Goal: Contribute content: Contribute content

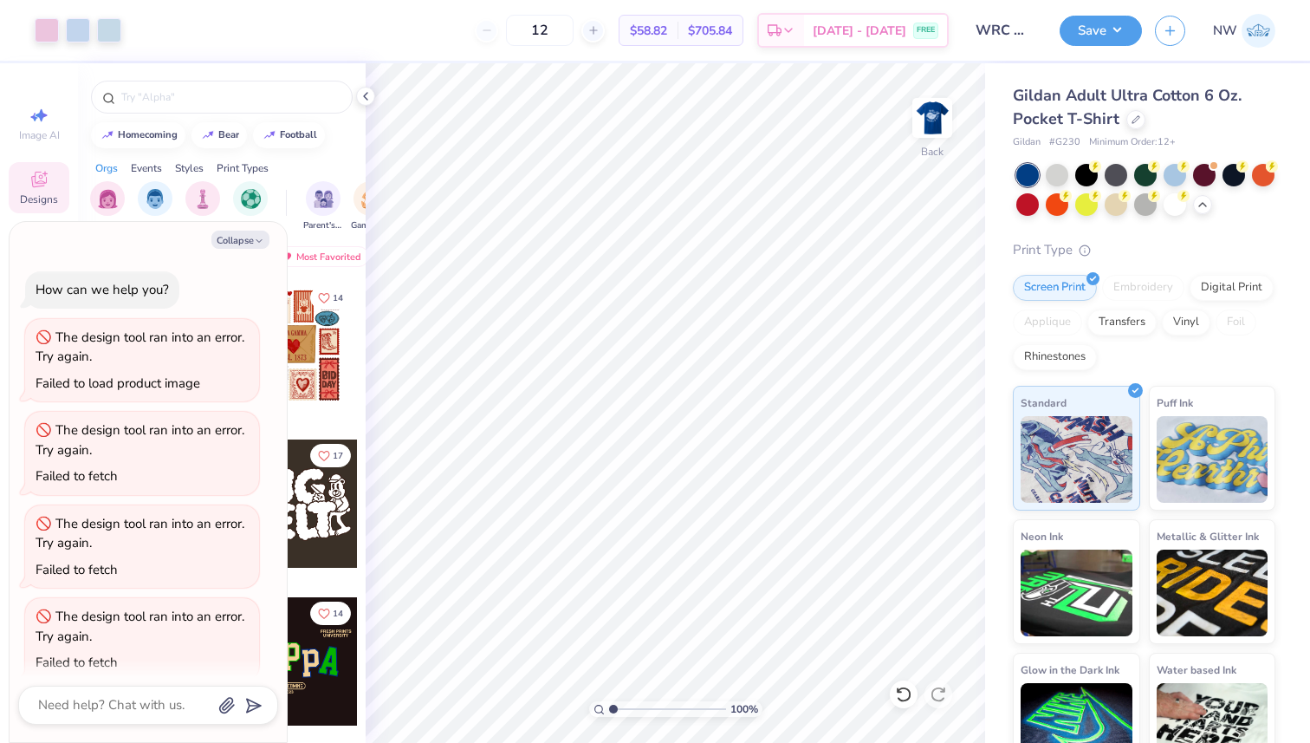
scroll to position [477, 0]
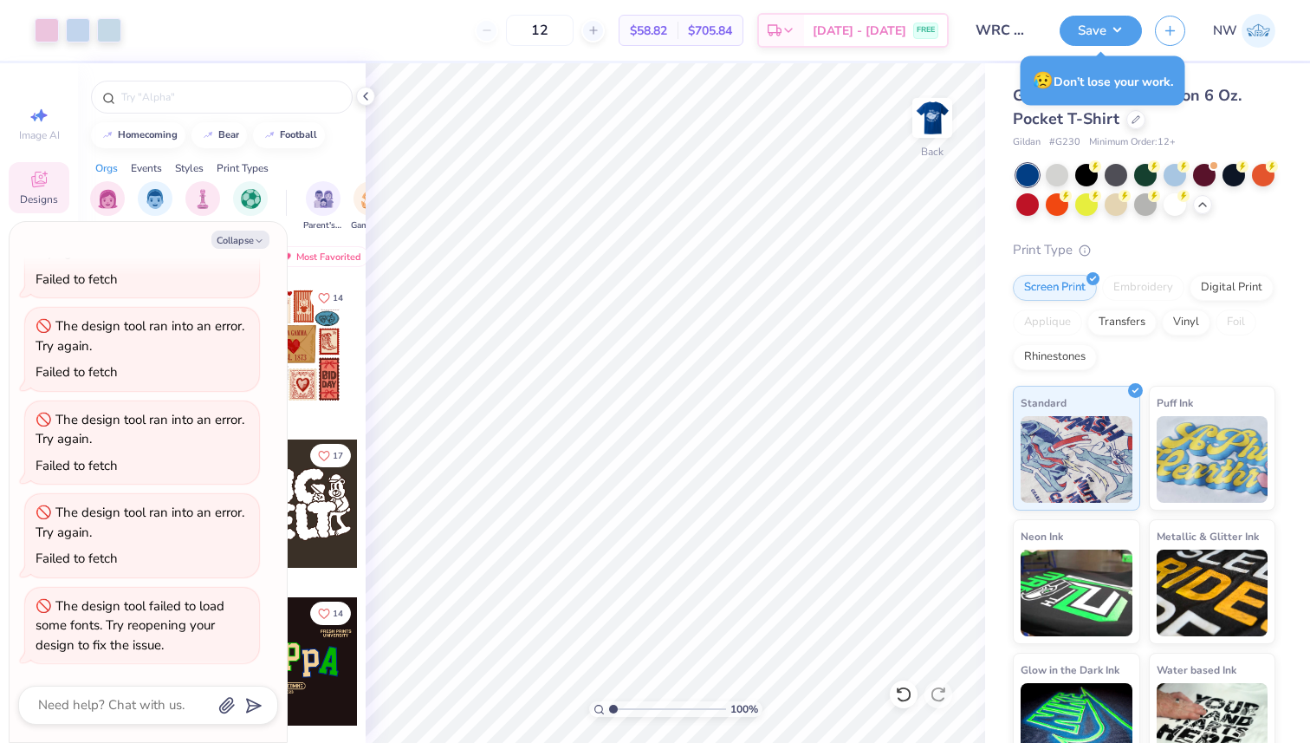
type textarea "x"
click at [1000, 31] on input "WRC Whale Day" at bounding box center [1004, 30] width 85 height 35
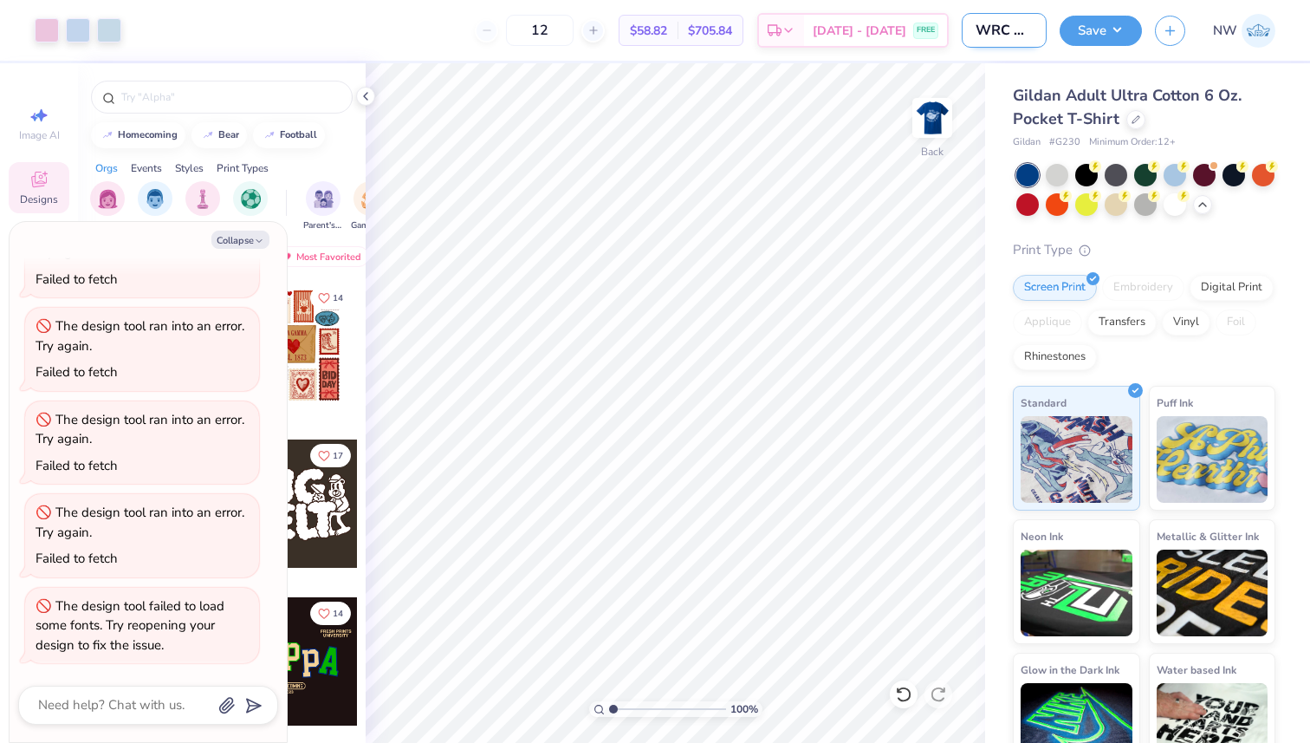
type textarea "x"
click at [936, 116] on img at bounding box center [932, 117] width 69 height 69
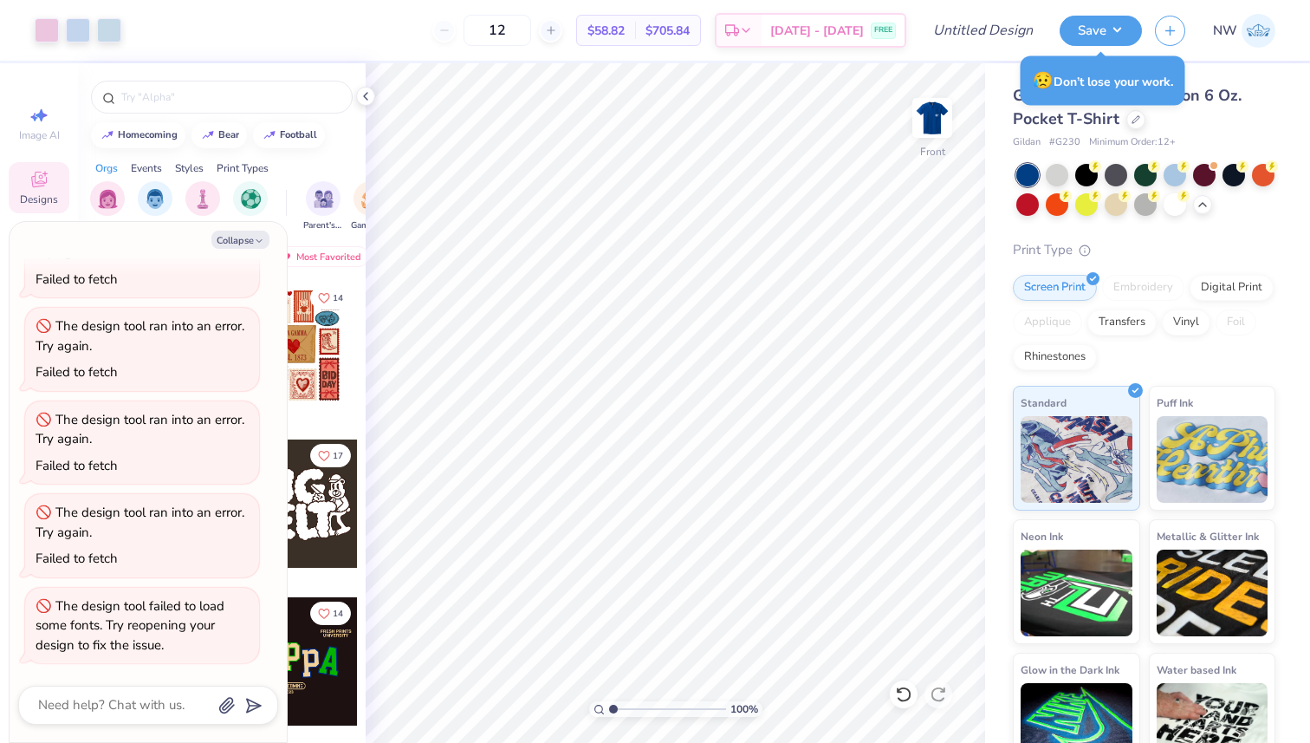
type textarea "x"
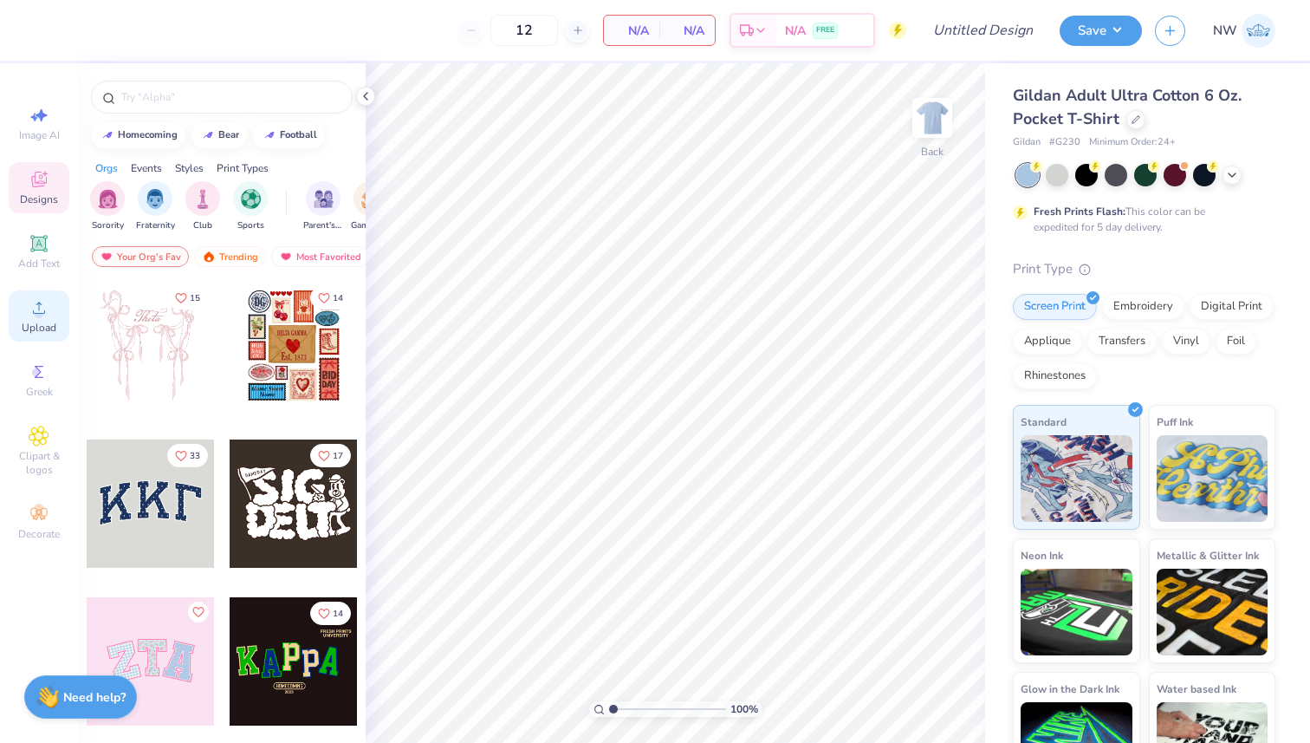
click at [36, 313] on icon at bounding box center [39, 308] width 12 height 12
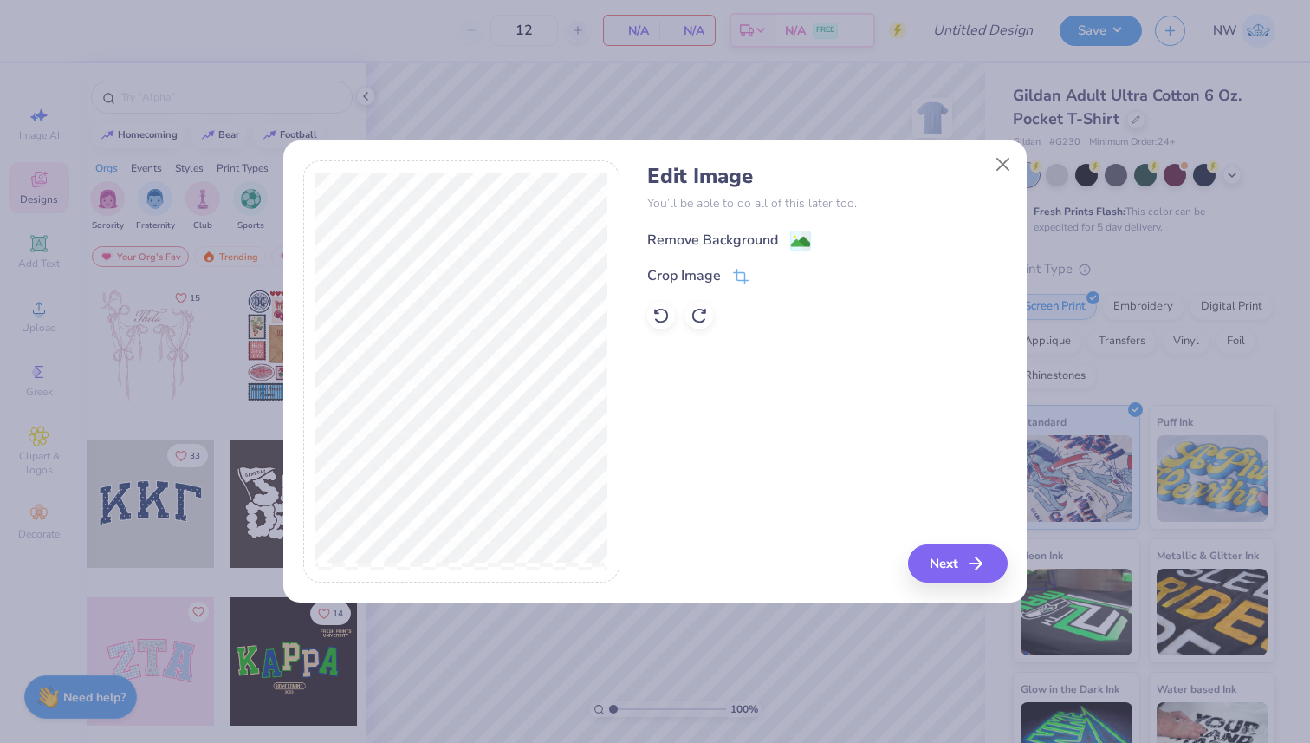
click at [800, 231] on rect at bounding box center [801, 241] width 20 height 20
click at [947, 561] on div "Edit Image You’ll be able to do all of this later too. Remove Background Crop I…" at bounding box center [827, 371] width 360 height 423
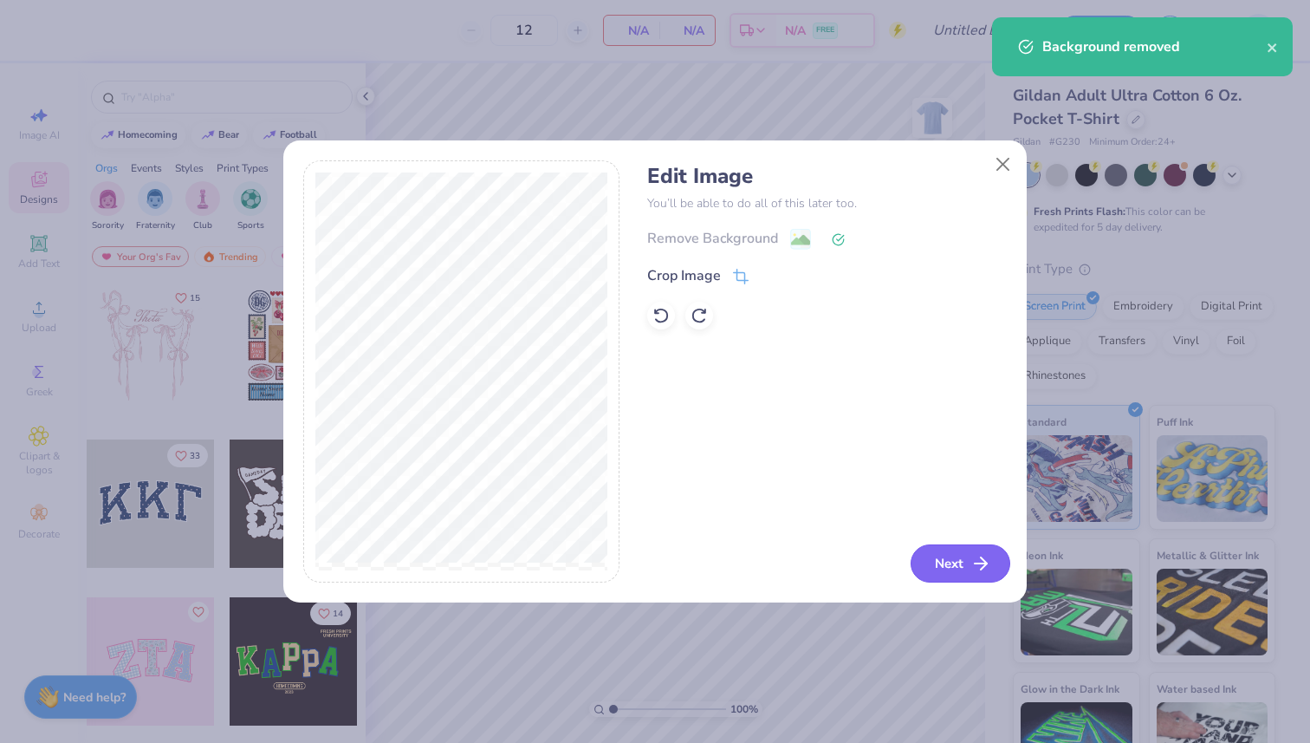
click at [952, 569] on button "Next" at bounding box center [961, 563] width 100 height 38
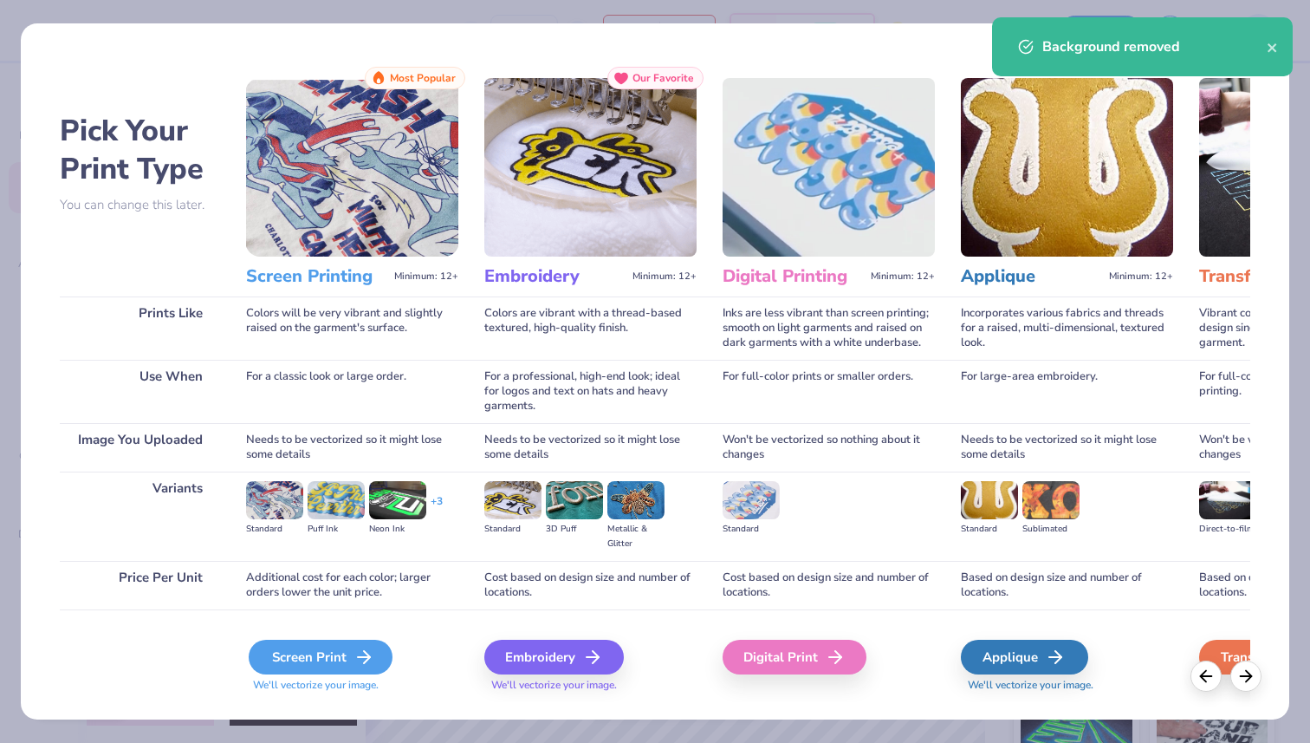
click at [328, 666] on div "Screen Print" at bounding box center [321, 657] width 144 height 35
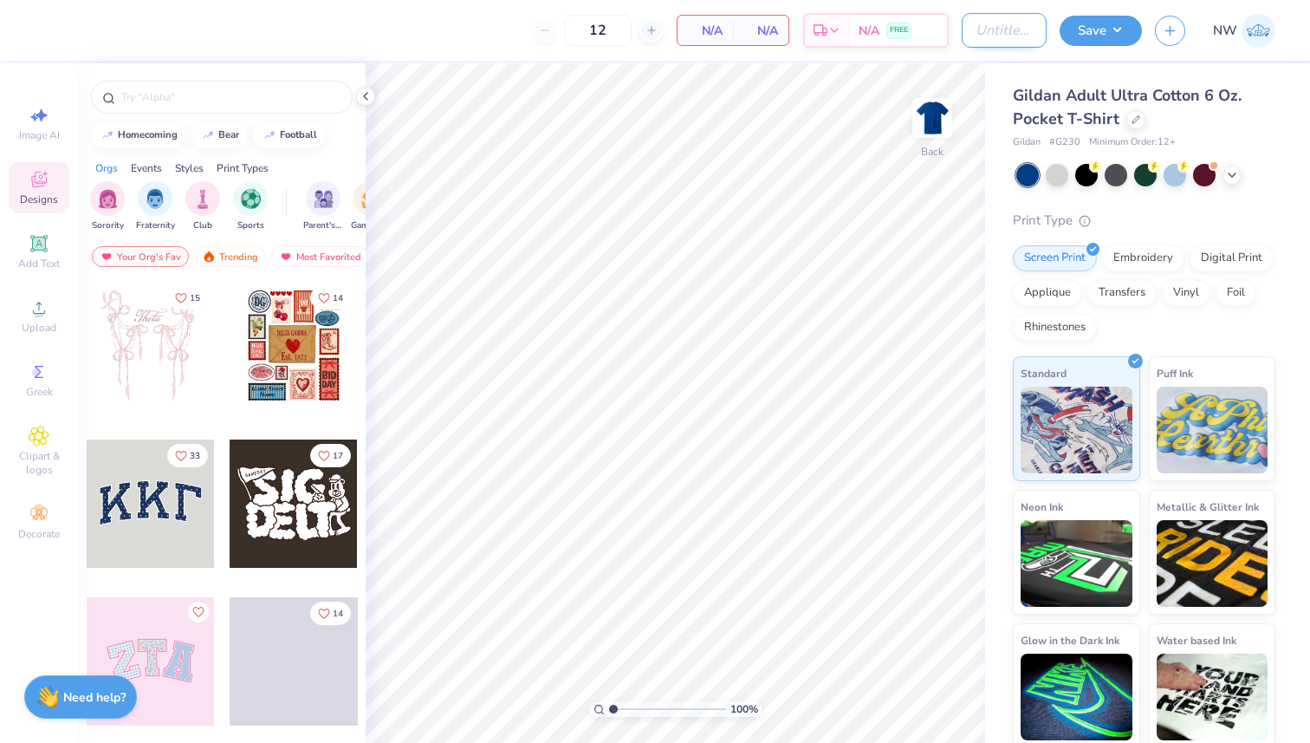
click at [970, 31] on input "Design Title" at bounding box center [1004, 30] width 85 height 35
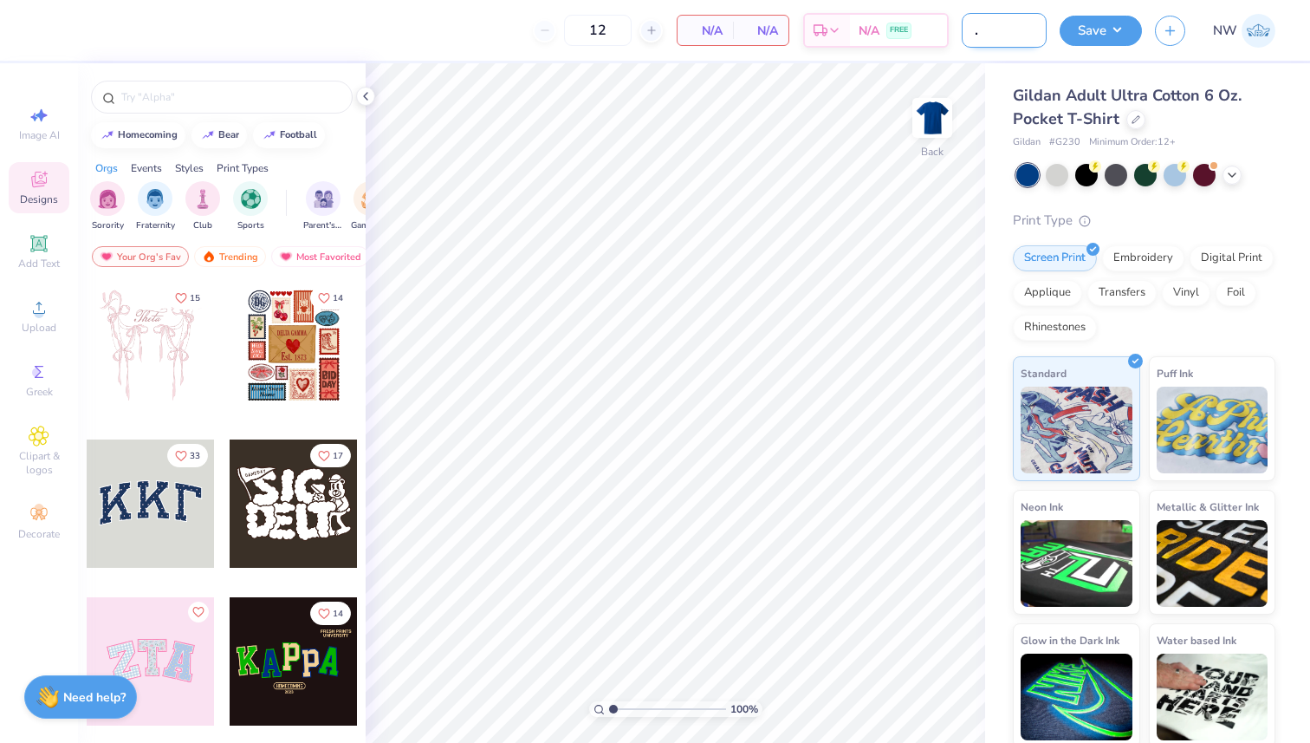
scroll to position [0, 53]
type input "WRC Whale Day"
click at [44, 318] on div "Upload" at bounding box center [39, 315] width 61 height 51
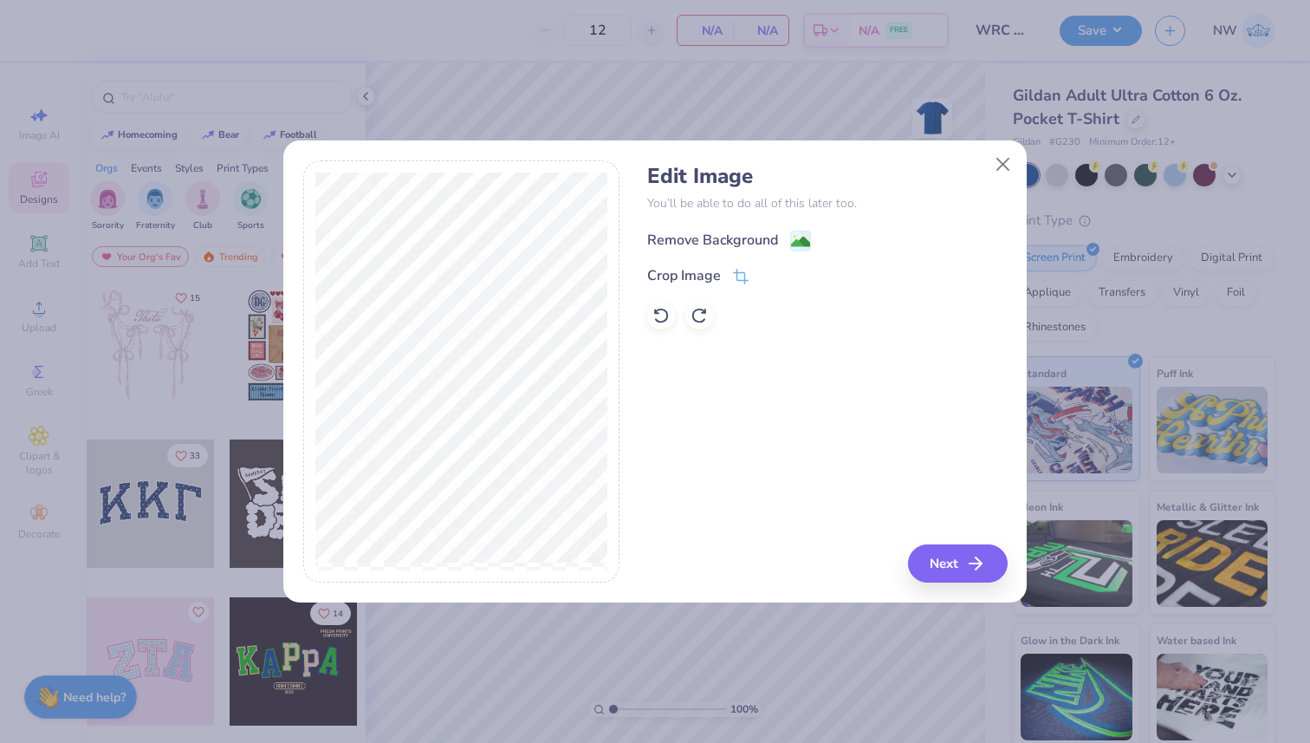
click at [803, 233] on image at bounding box center [800, 241] width 19 height 19
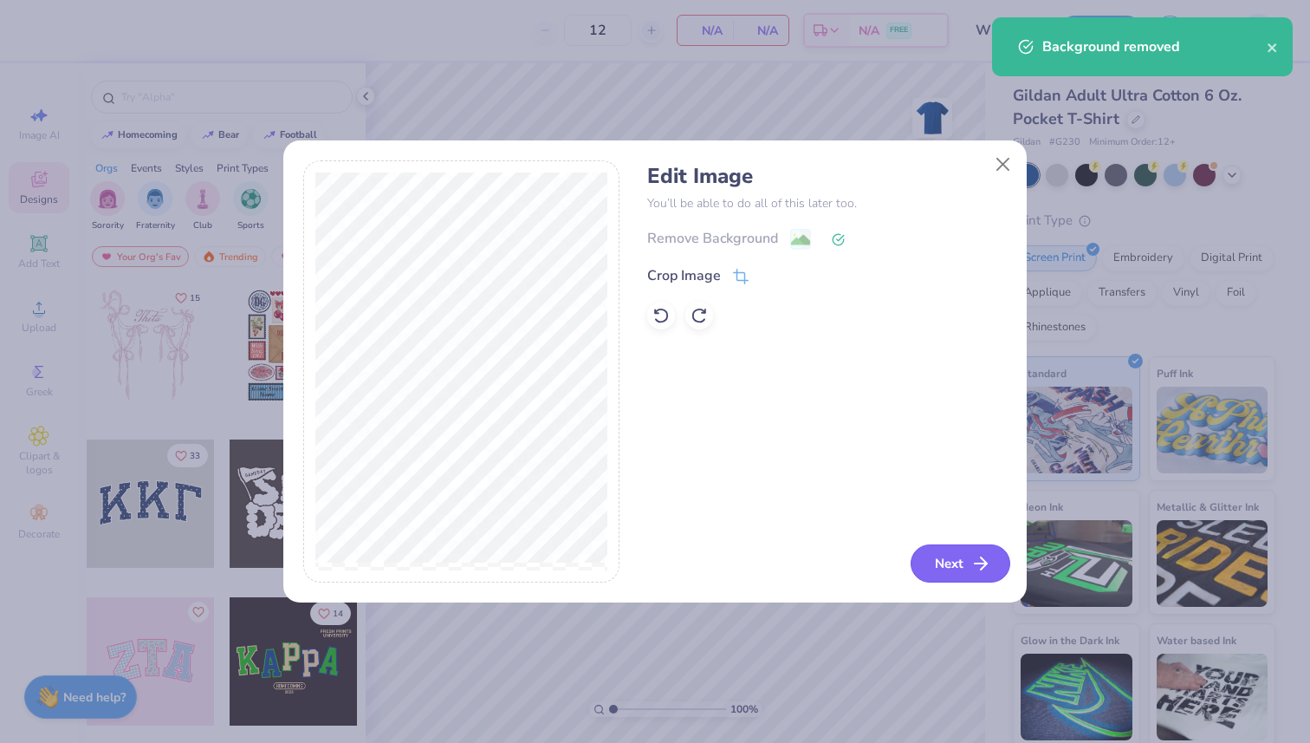
click at [953, 570] on button "Next" at bounding box center [961, 563] width 100 height 38
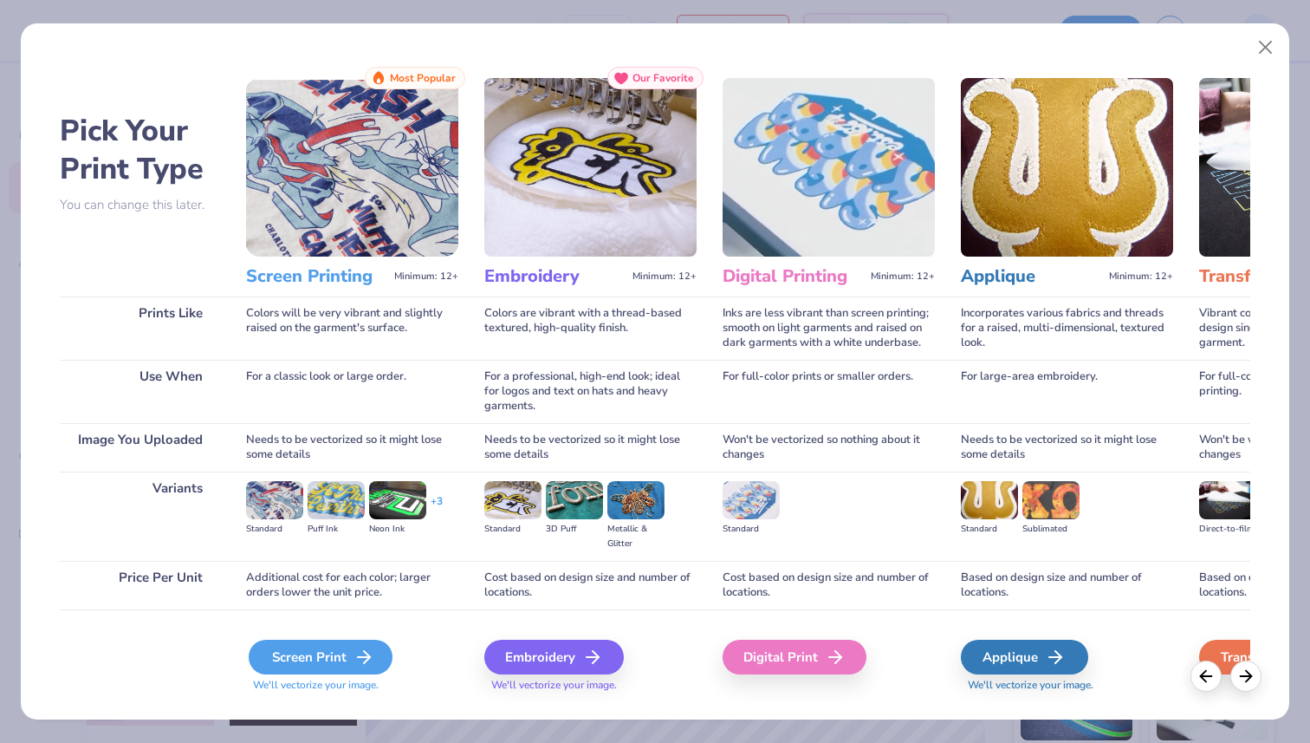
click at [358, 657] on line at bounding box center [364, 657] width 12 height 0
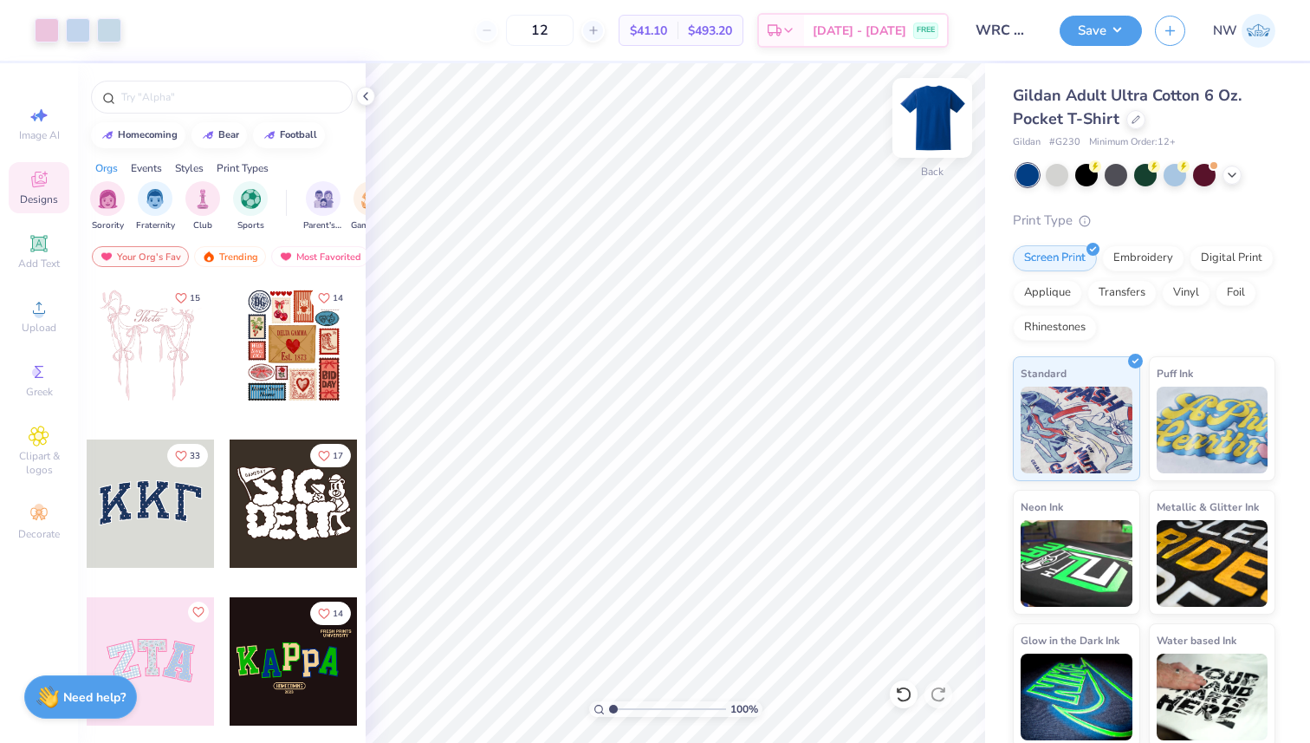
click at [940, 121] on img at bounding box center [932, 117] width 69 height 69
click at [32, 316] on icon at bounding box center [39, 307] width 21 height 21
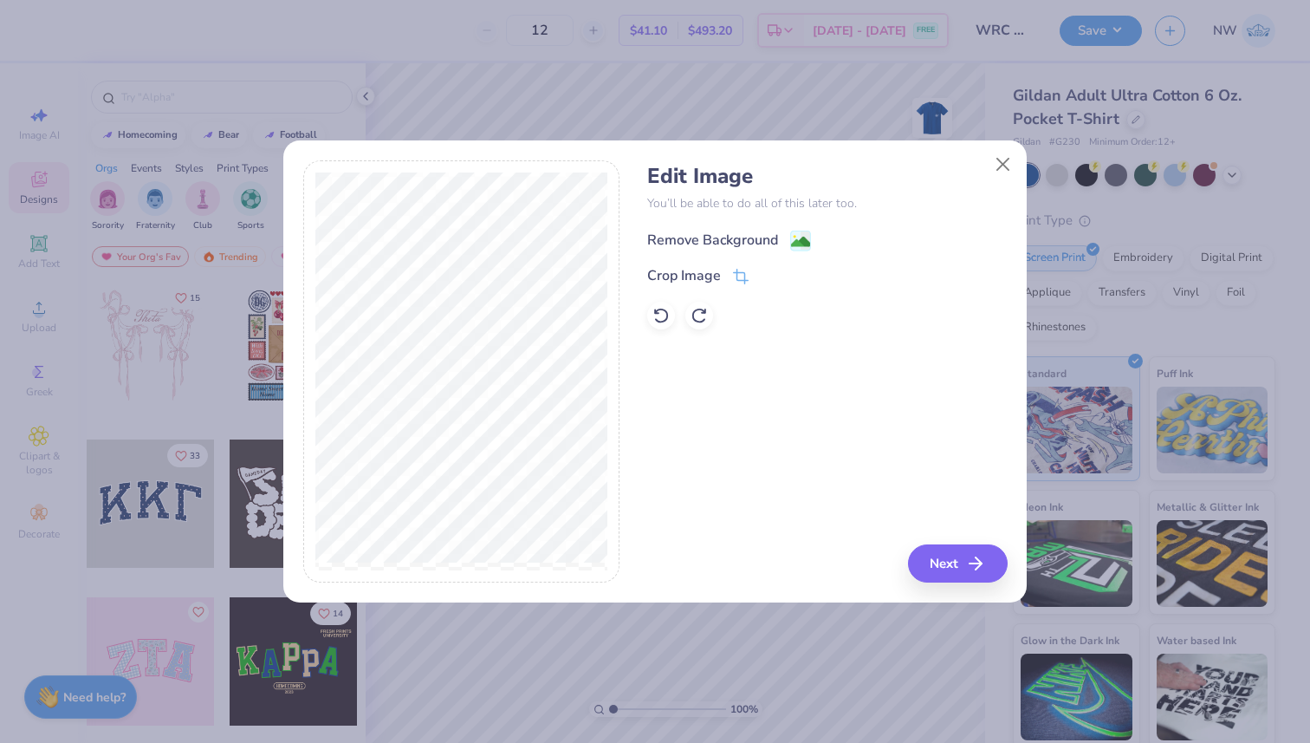
click at [809, 236] on image at bounding box center [800, 241] width 19 height 19
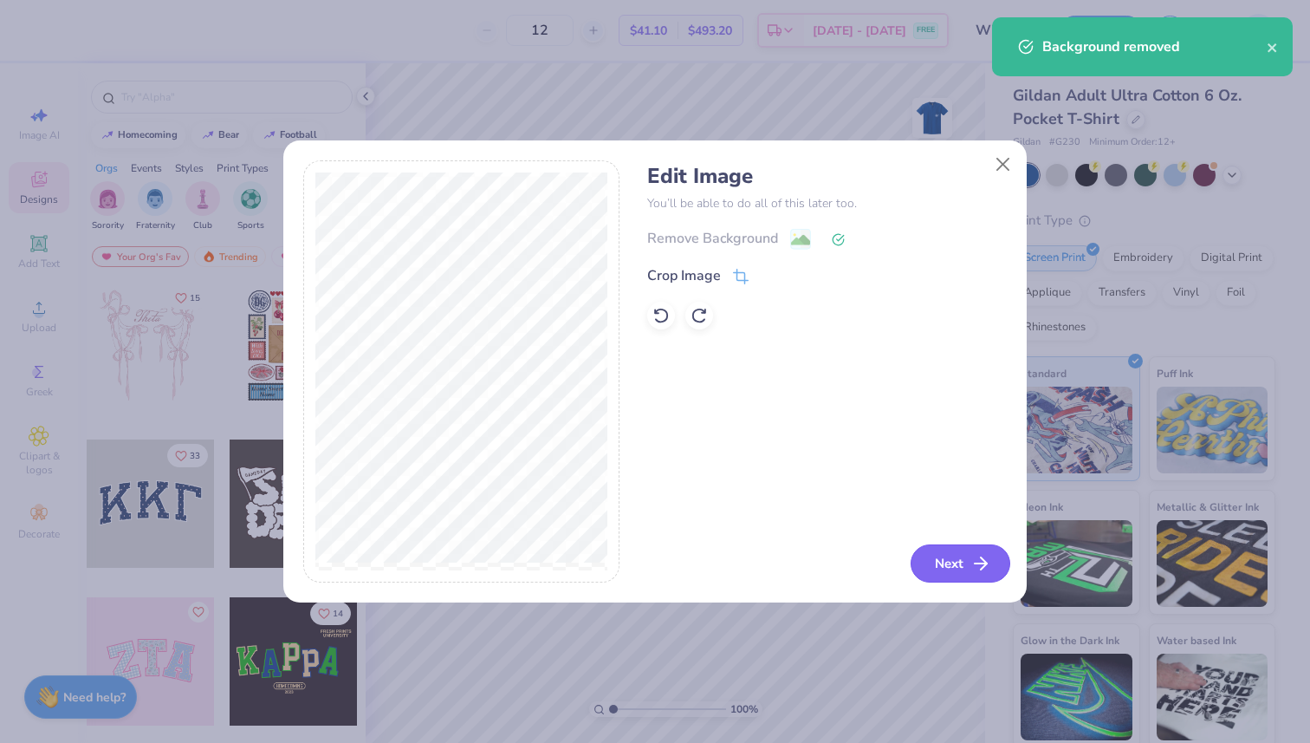
click at [977, 572] on icon "button" at bounding box center [981, 563] width 21 height 21
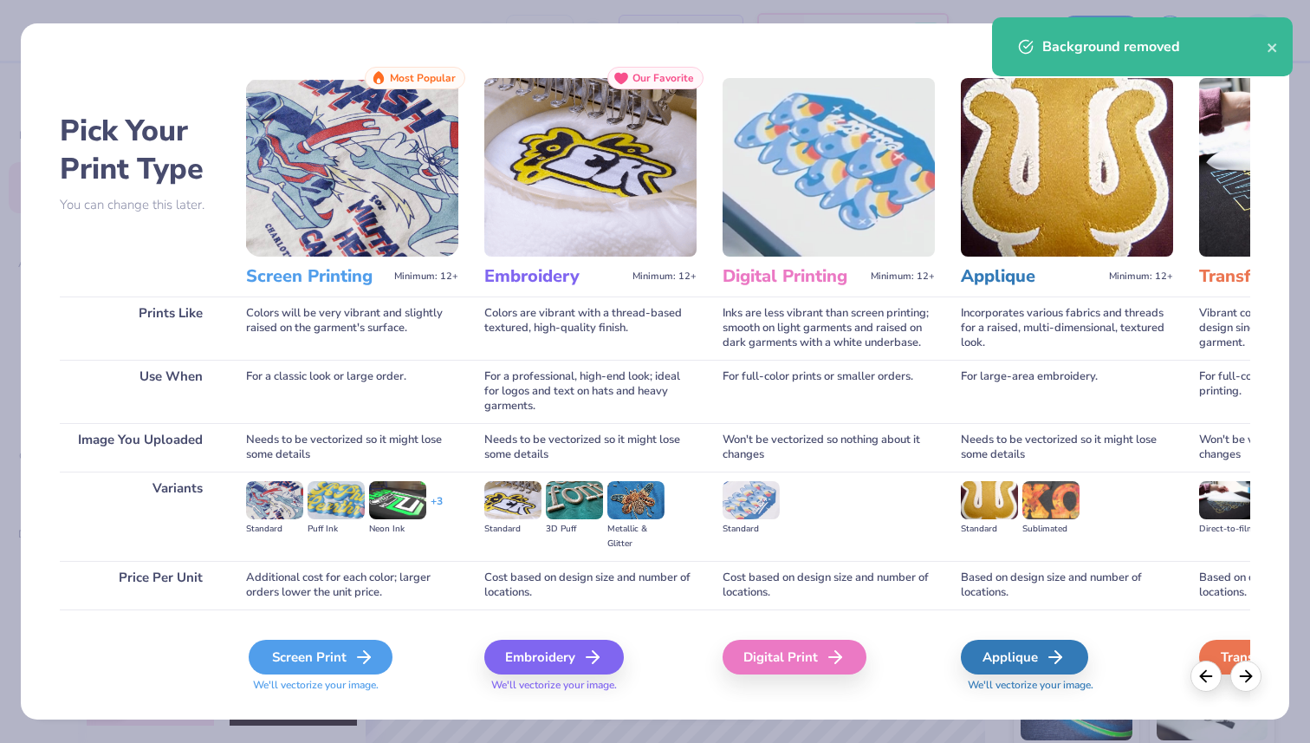
click at [370, 652] on icon at bounding box center [364, 657] width 21 height 21
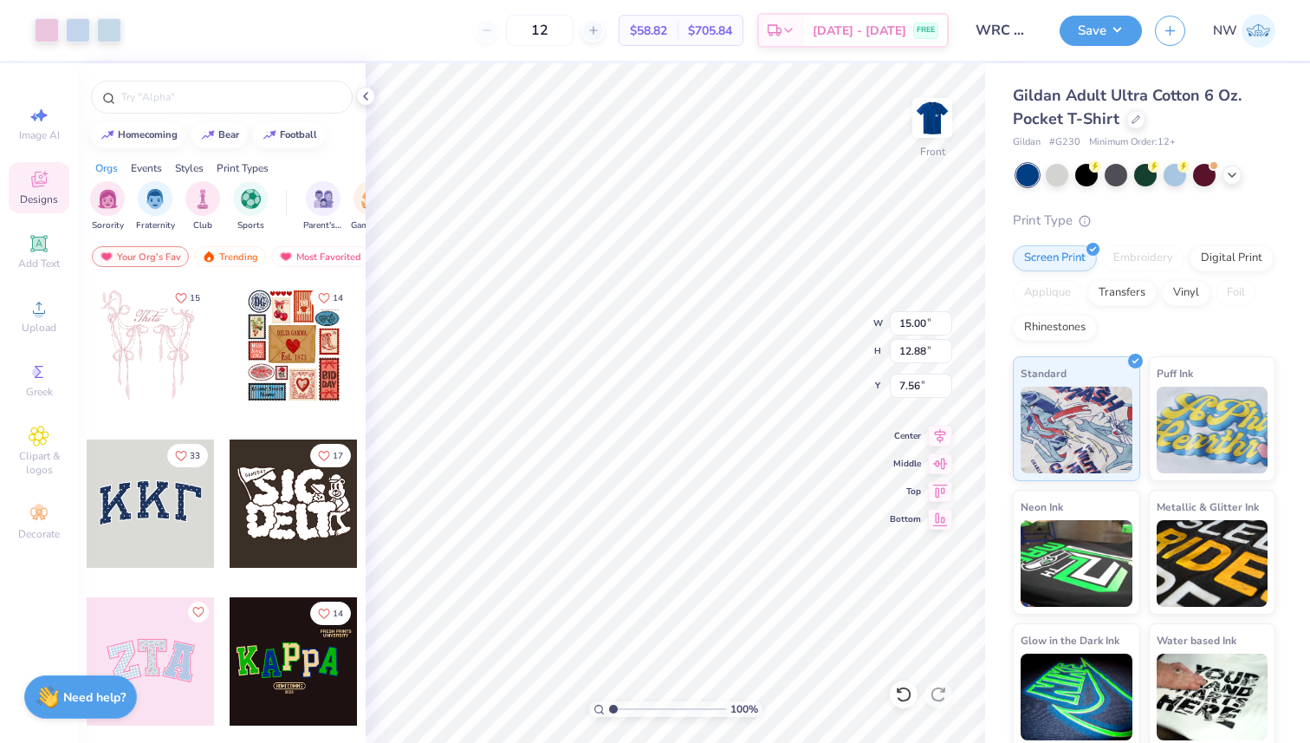
type input "12.18"
type input "10.46"
type input "6.35"
click at [1079, 22] on button "Save" at bounding box center [1101, 28] width 82 height 30
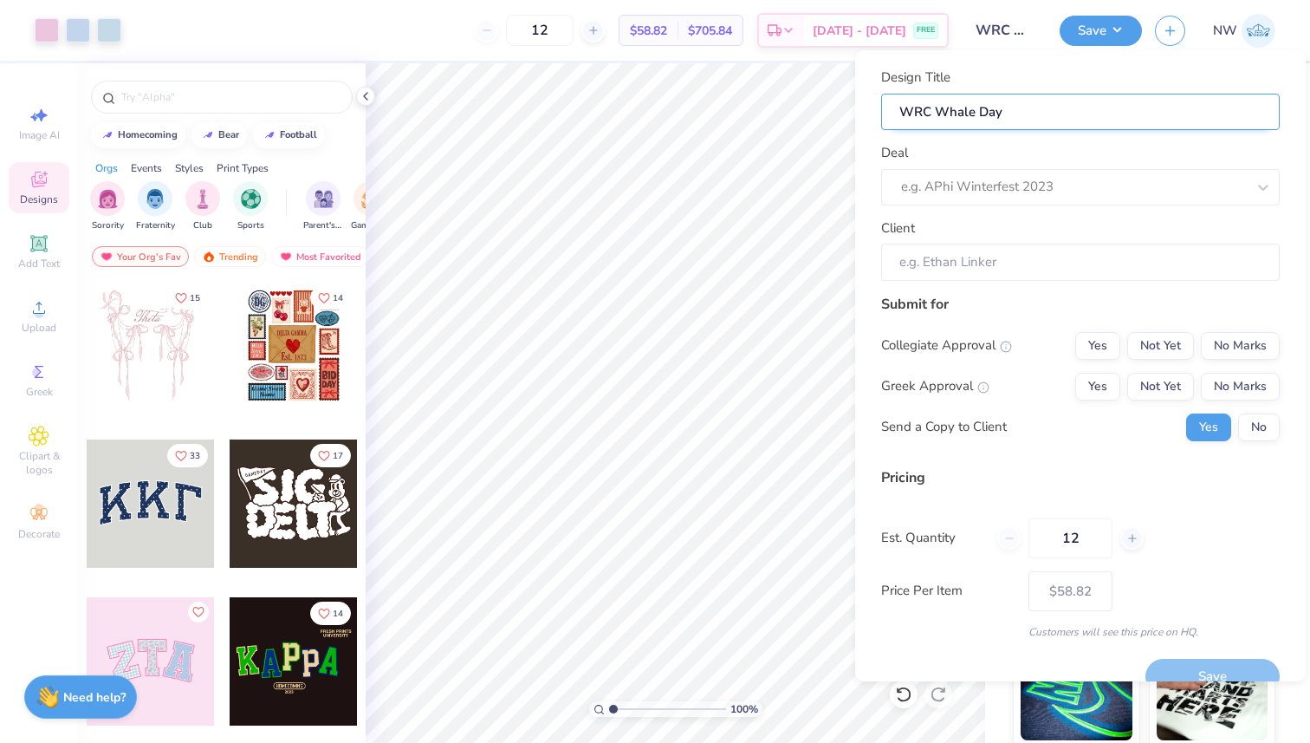
click at [1035, 108] on input "WRC Whale Day" at bounding box center [1080, 112] width 399 height 37
click at [1031, 199] on div "e.g. APhi Winterfest 2023" at bounding box center [1074, 186] width 348 height 27
type input "WRC Whale Day"
click at [1072, 270] on input "Client" at bounding box center [1080, 262] width 399 height 37
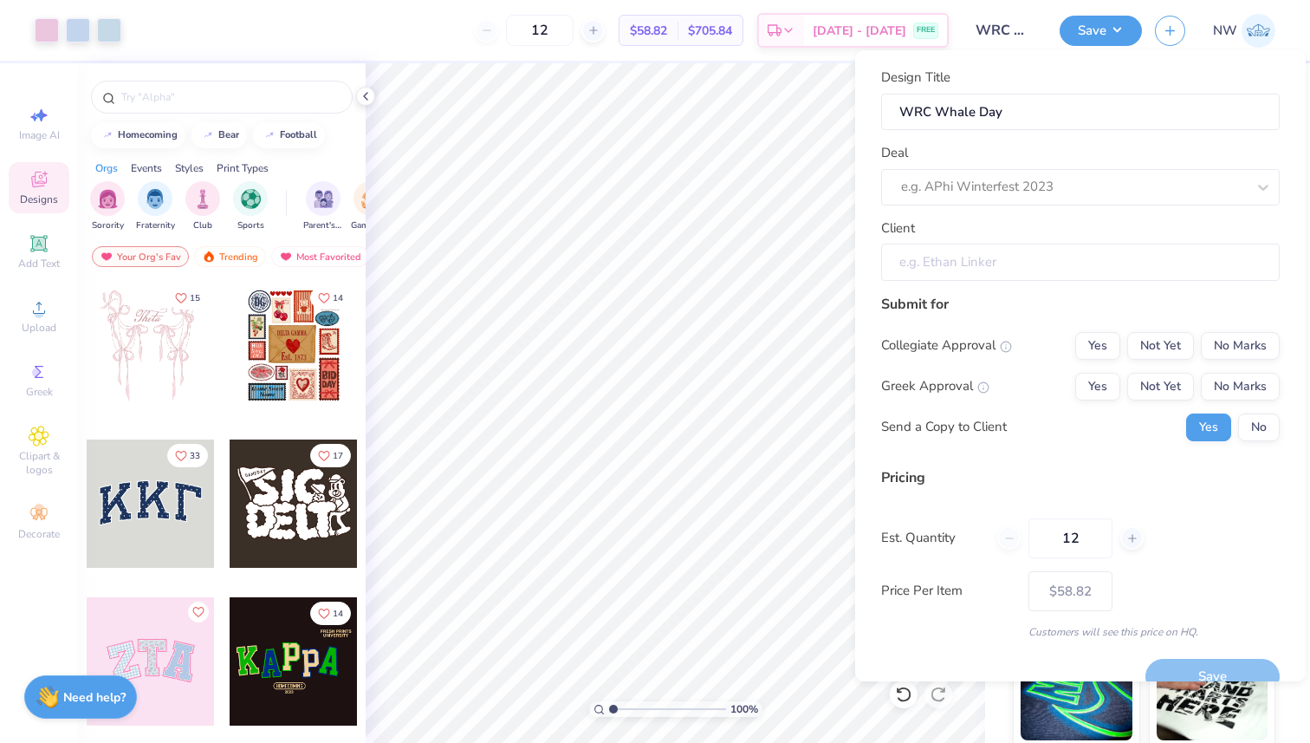
click at [992, 255] on input "Client" at bounding box center [1080, 262] width 399 height 37
click at [939, 262] on input "Client" at bounding box center [1080, 262] width 399 height 37
click at [1219, 351] on button "No Marks" at bounding box center [1240, 346] width 79 height 28
click at [1242, 384] on button "No Marks" at bounding box center [1240, 387] width 79 height 28
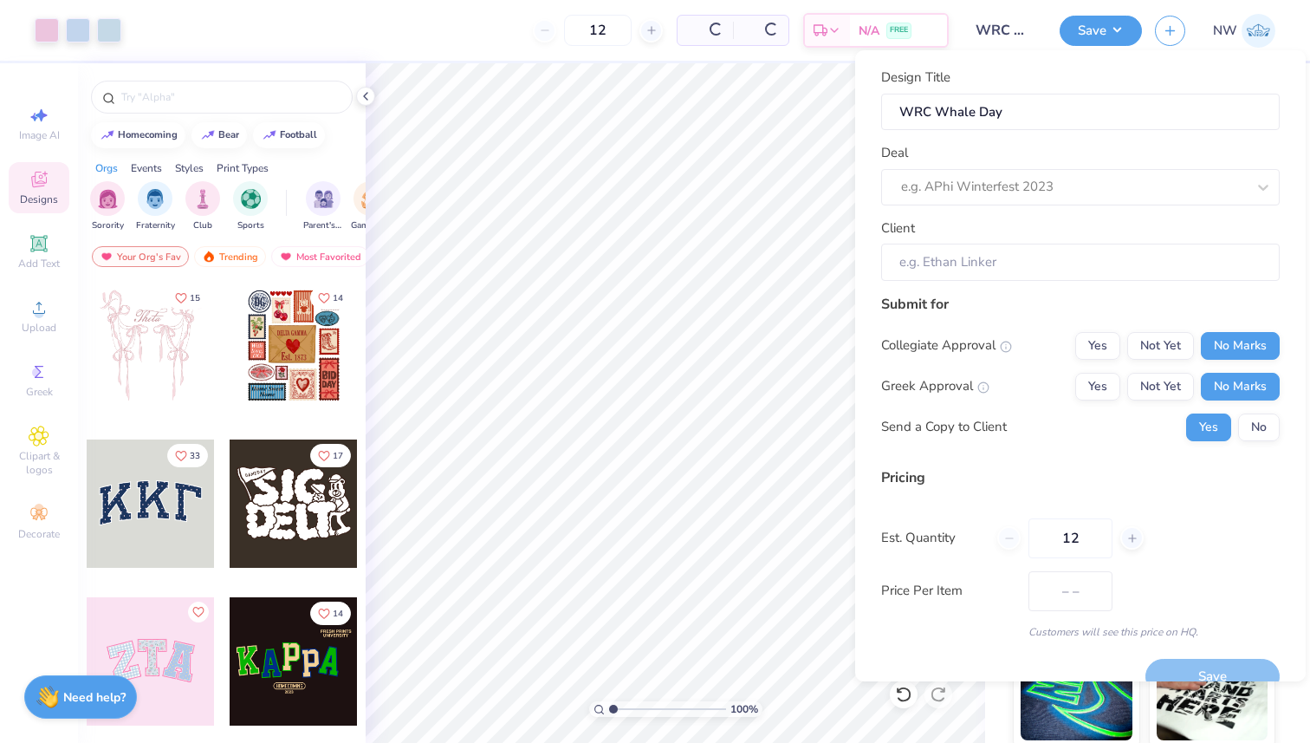
type input "$58.82"
click at [1061, 533] on input "12" at bounding box center [1071, 538] width 84 height 40
click at [1078, 542] on input "12" at bounding box center [1071, 538] width 84 height 40
type input "1"
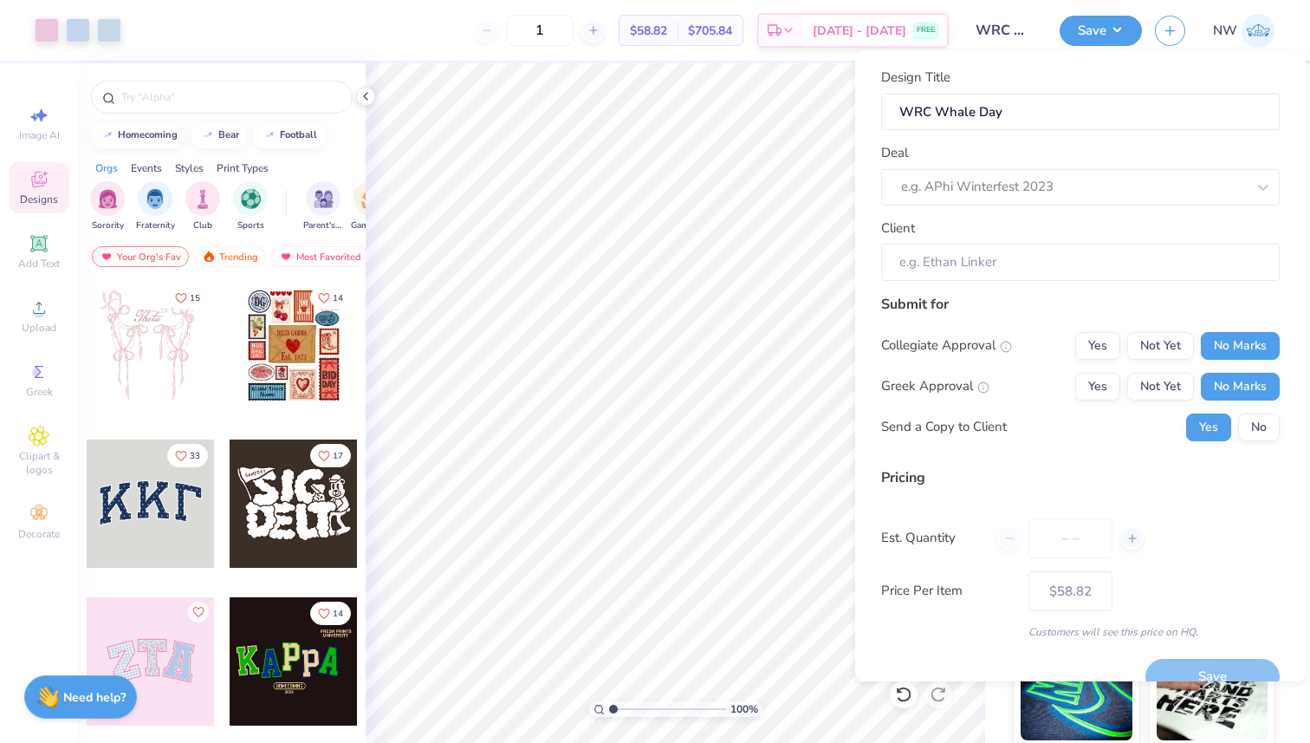
type input "0"
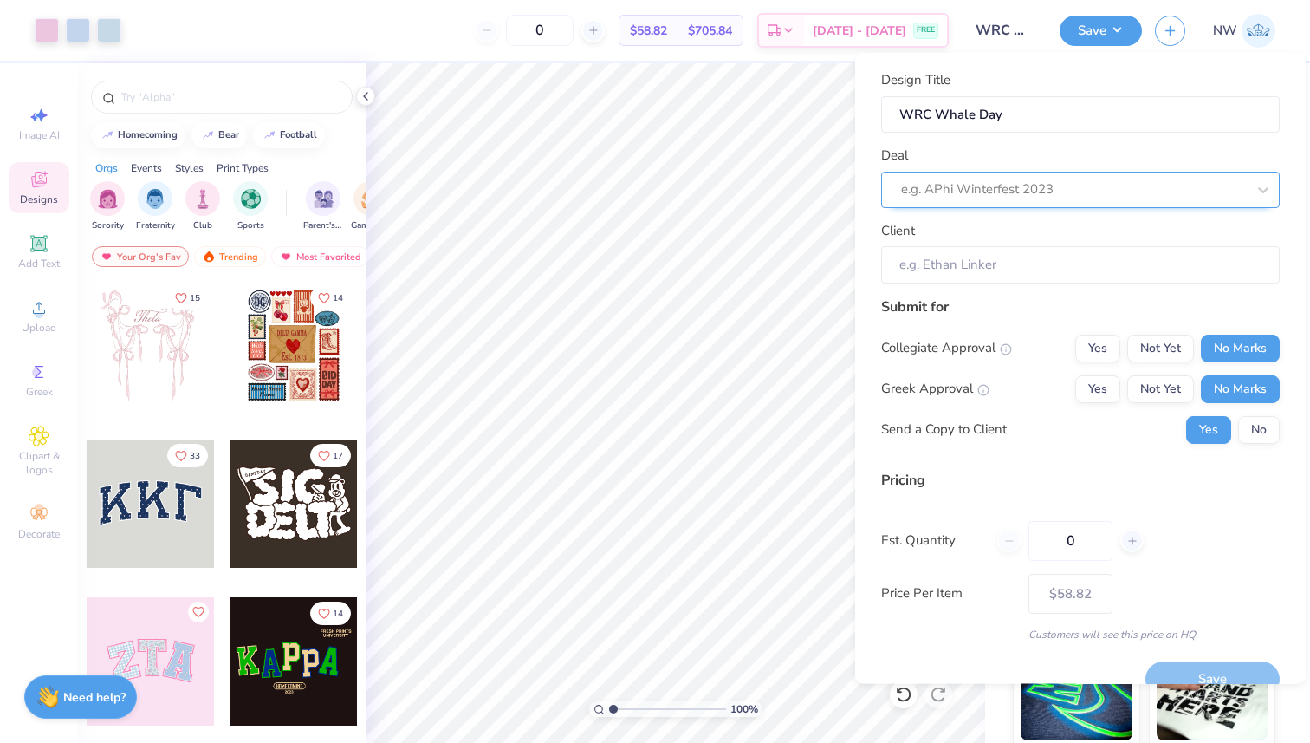
type input "12"
click at [976, 195] on div at bounding box center [1073, 189] width 345 height 23
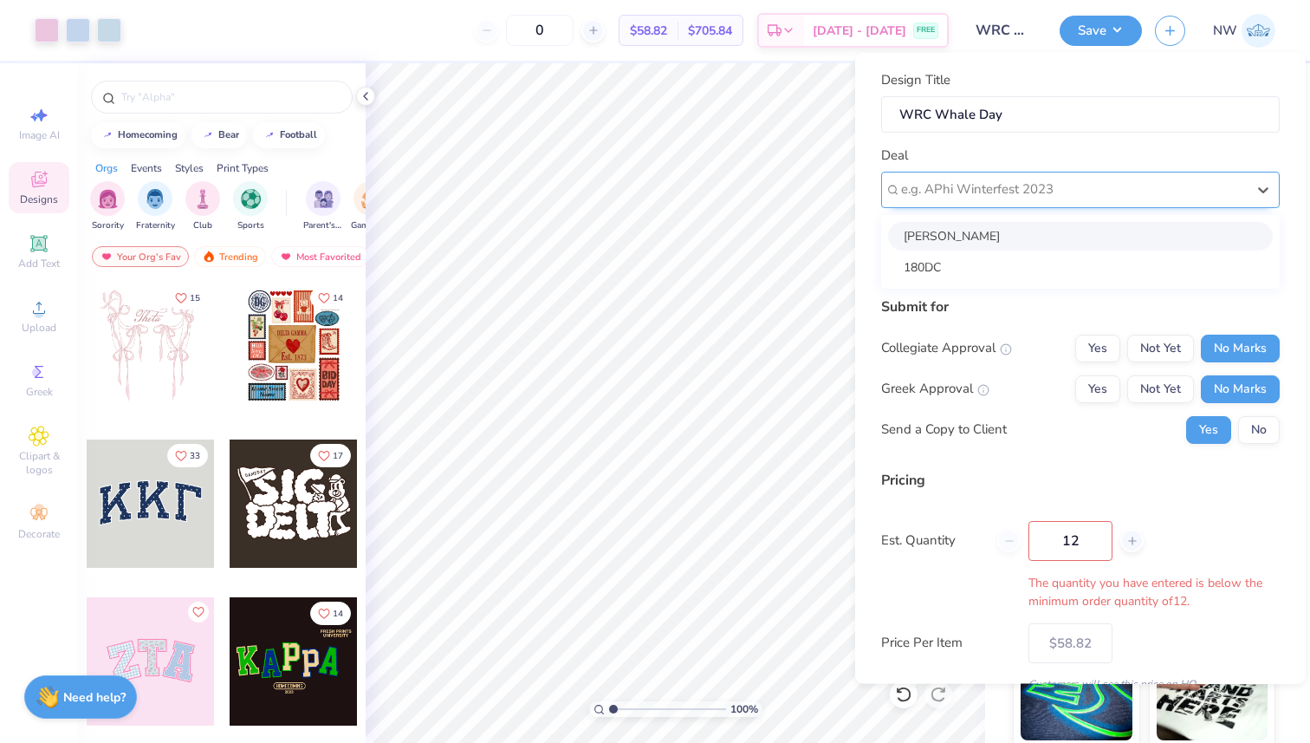
type input "12"
type input "$58.82"
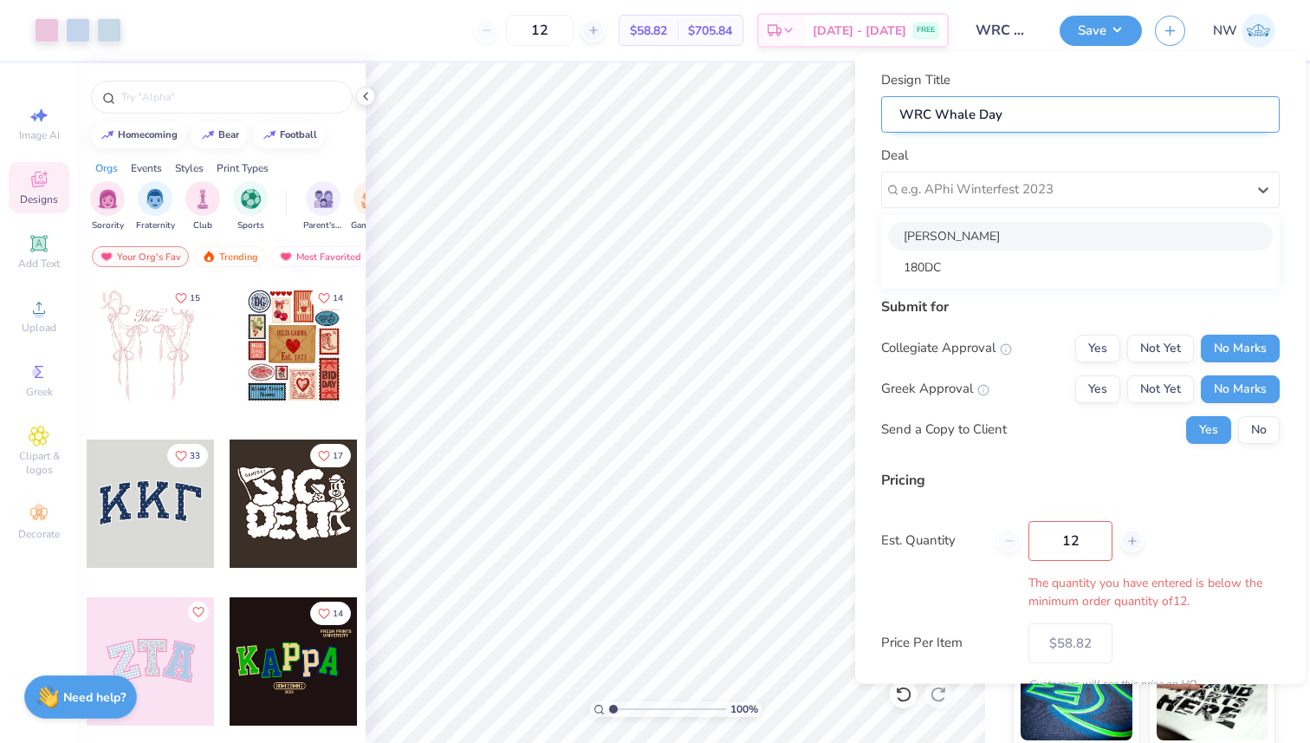
click at [949, 115] on input "WRC Whale Day" at bounding box center [1080, 113] width 399 height 37
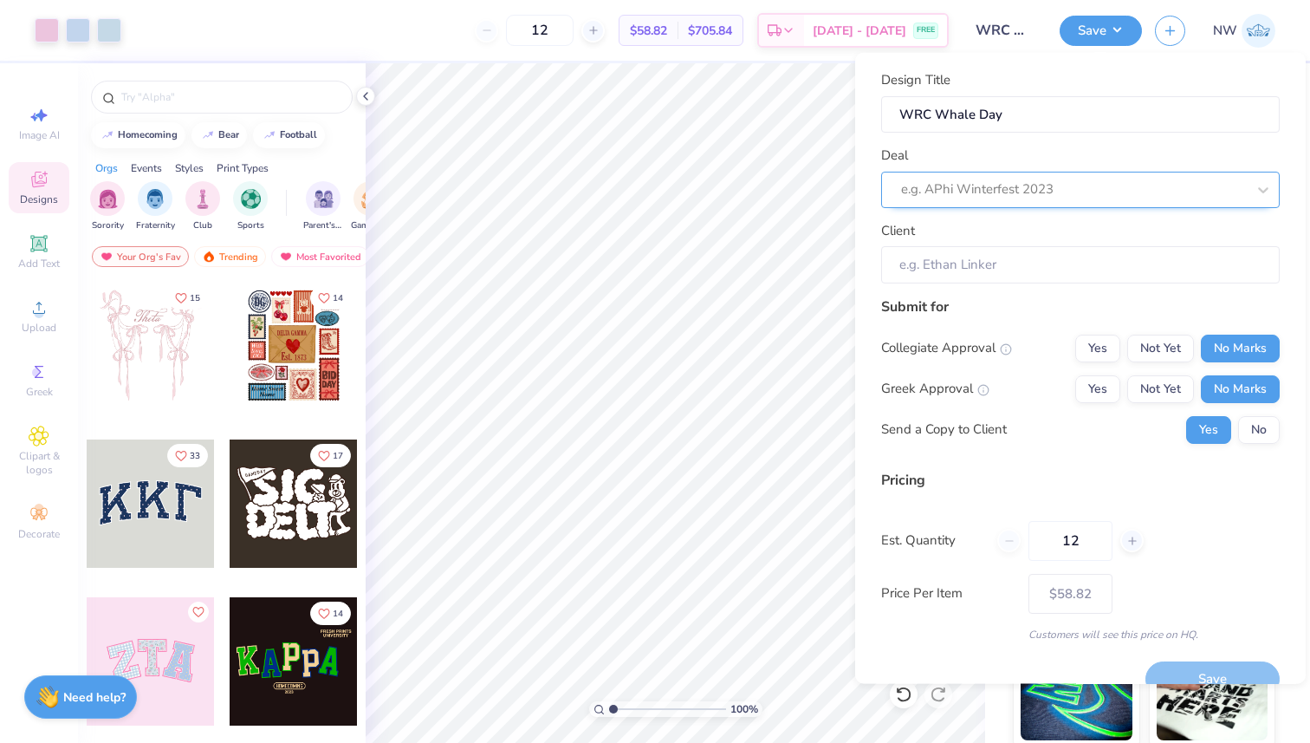
click at [960, 192] on div at bounding box center [1073, 189] width 345 height 23
click at [1255, 185] on icon at bounding box center [1263, 188] width 17 height 17
type input "WRC Whale Day"
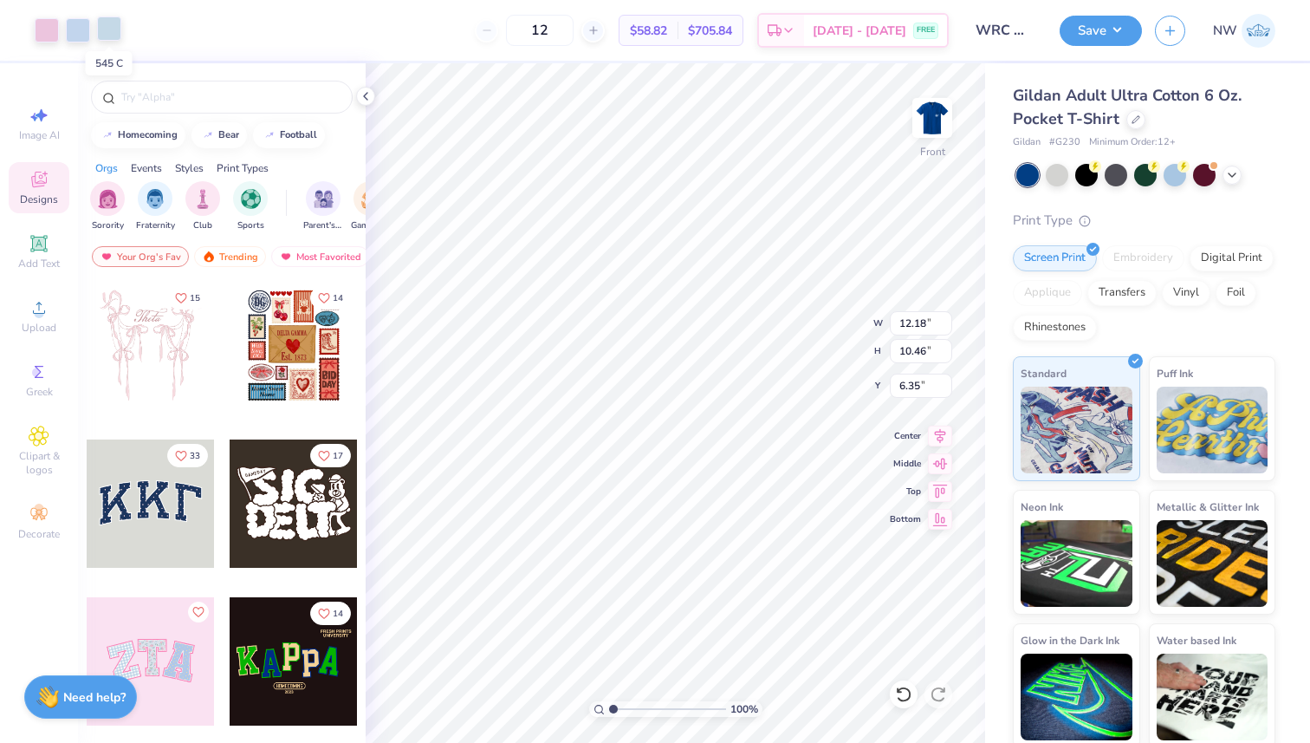
click at [119, 29] on div at bounding box center [109, 28] width 24 height 24
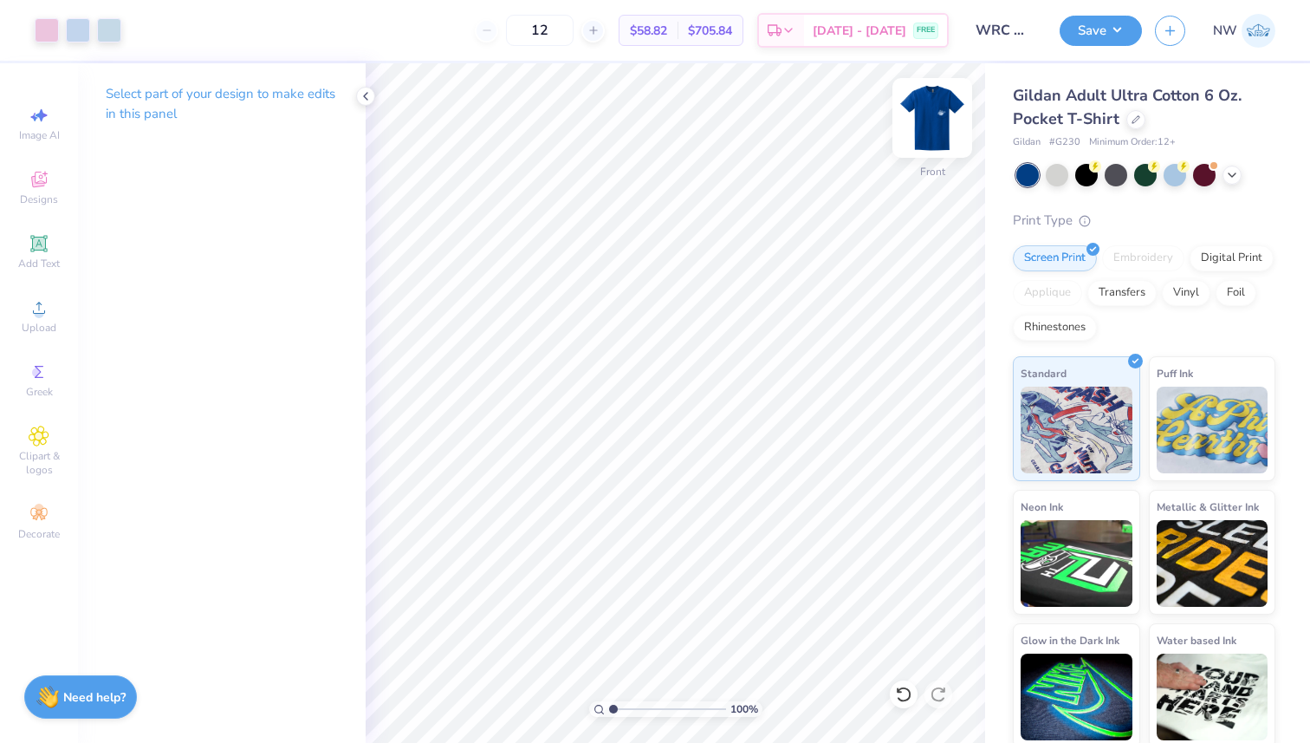
click at [931, 132] on img at bounding box center [932, 117] width 69 height 69
click at [932, 132] on img at bounding box center [932, 117] width 69 height 69
